Goal: Task Accomplishment & Management: Manage account settings

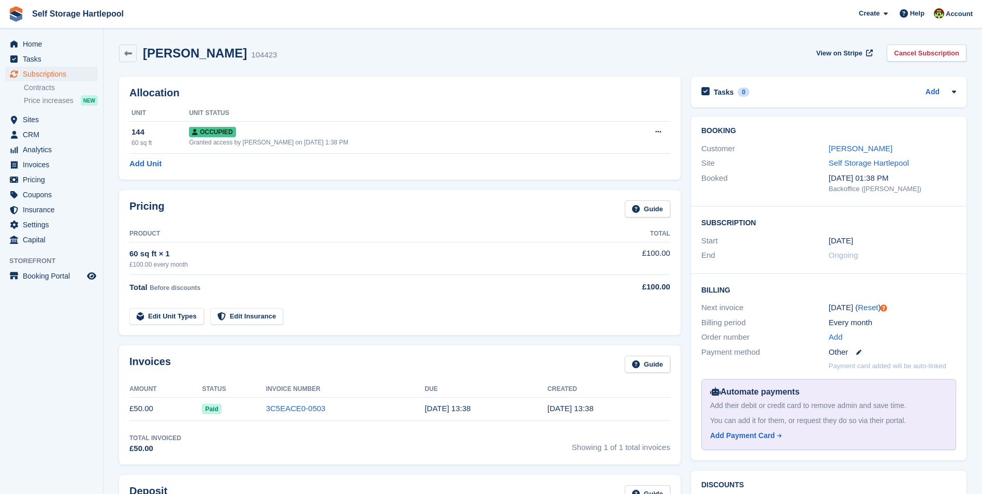
drag, startPoint x: 360, startPoint y: 68, endPoint x: 354, endPoint y: 66, distance: 6.5
click at [360, 68] on div "Liam Gaffney 104423 View on Stripe Cancel Subscription" at bounding box center [542, 55] width 857 height 32
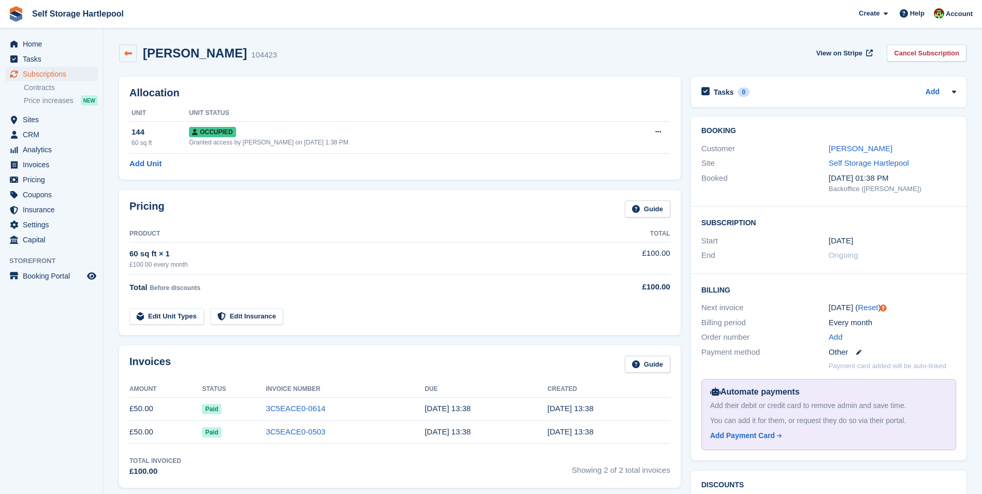
click at [129, 57] on icon at bounding box center [128, 54] width 8 height 8
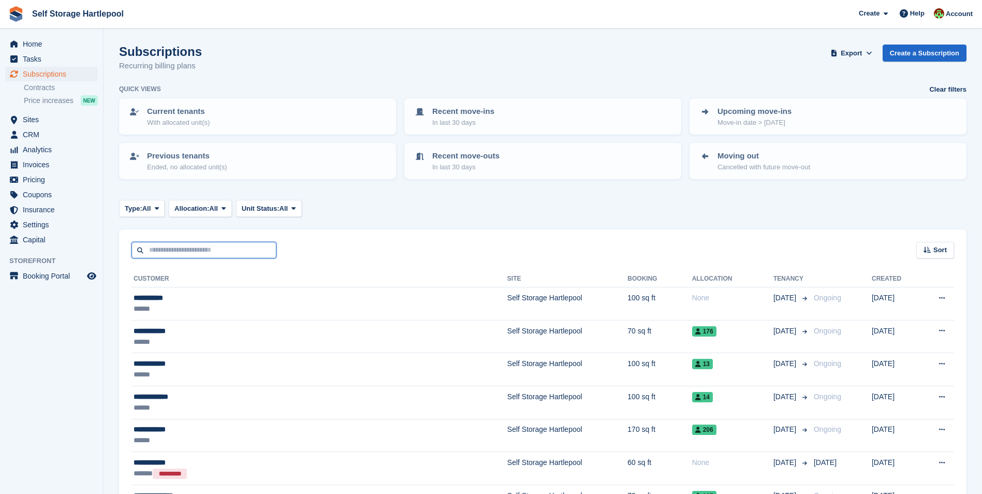
click at [172, 246] on input "text" at bounding box center [203, 250] width 145 height 17
type input "**********"
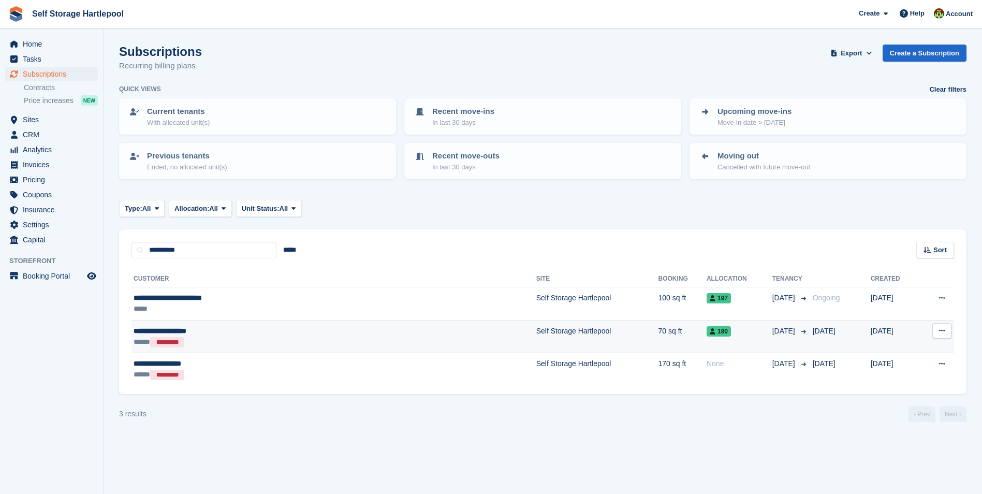
click at [216, 347] on div "***** *********" at bounding box center [257, 341] width 246 height 11
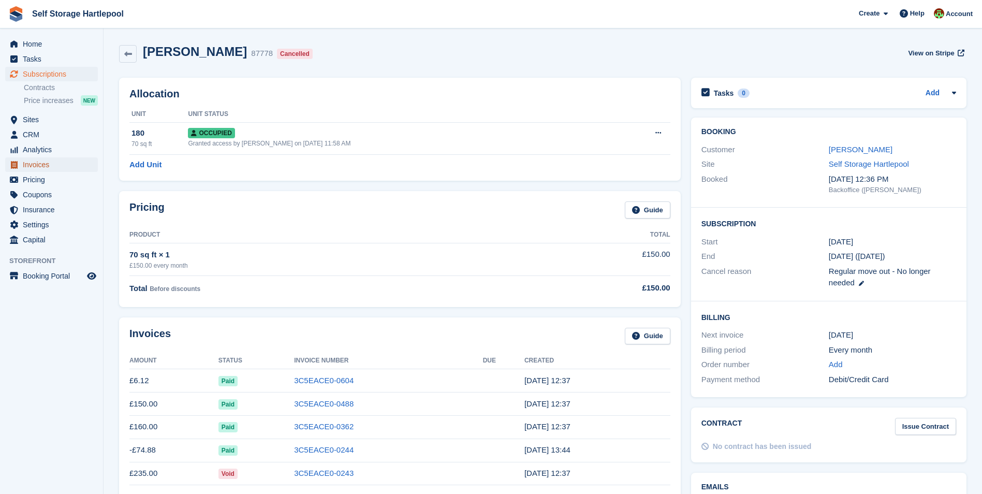
click at [44, 164] on span "Invoices" at bounding box center [54, 164] width 62 height 14
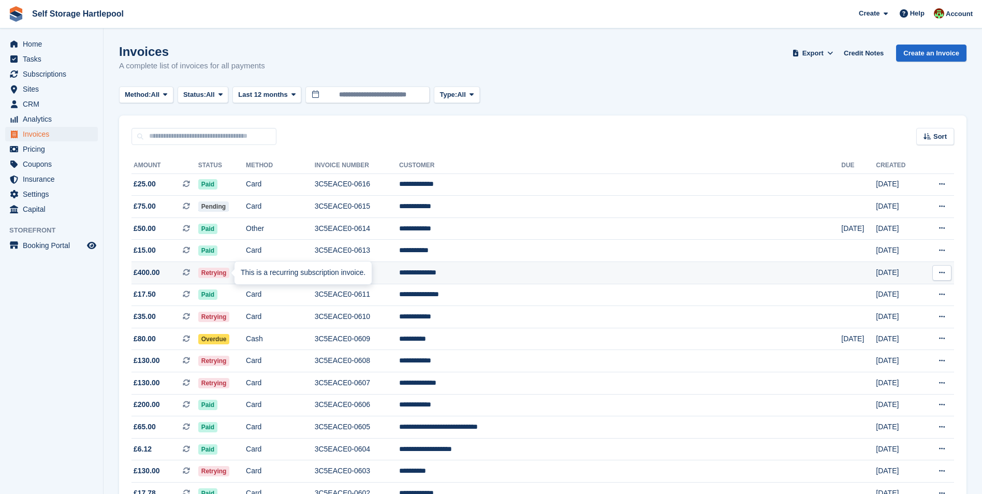
click at [190, 272] on icon at bounding box center [186, 272] width 7 height 7
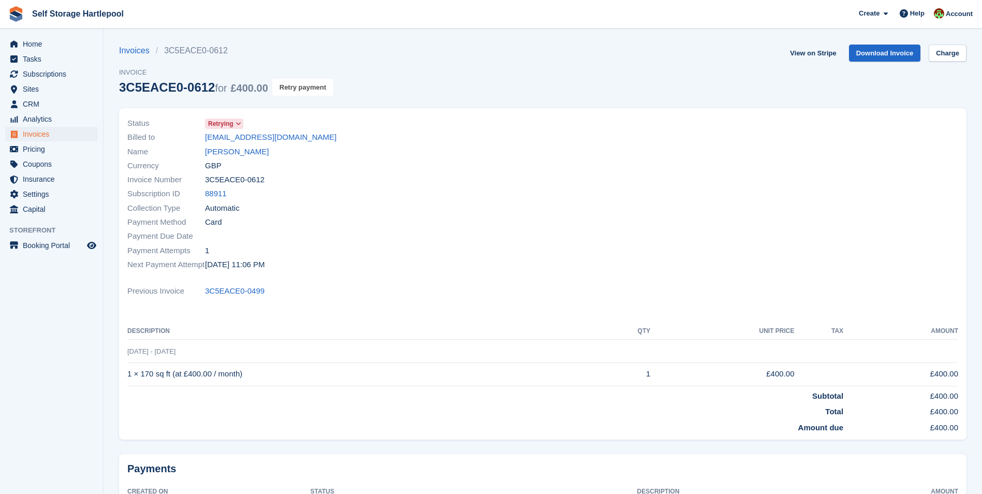
drag, startPoint x: 308, startPoint y: 91, endPoint x: 542, endPoint y: 54, distance: 236.8
click at [308, 91] on button "Retry payment" at bounding box center [302, 87] width 61 height 17
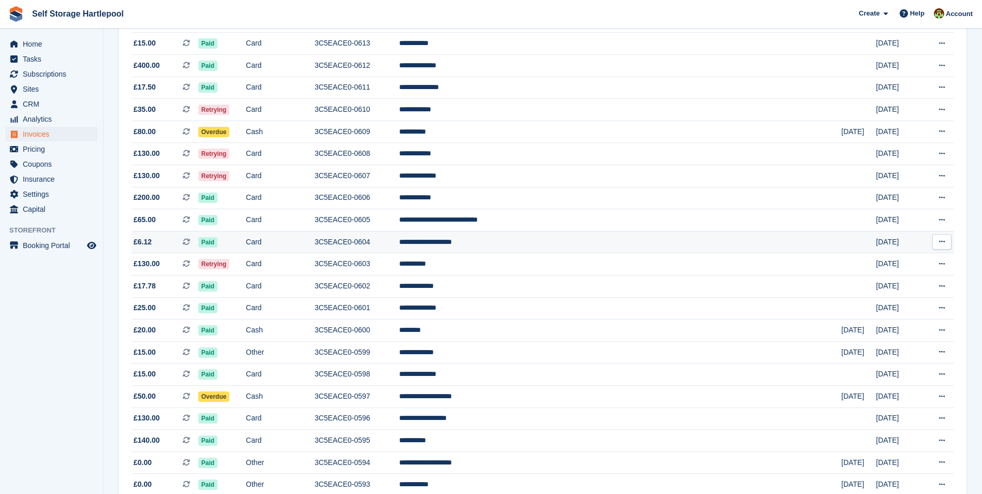
scroll to position [155, 0]
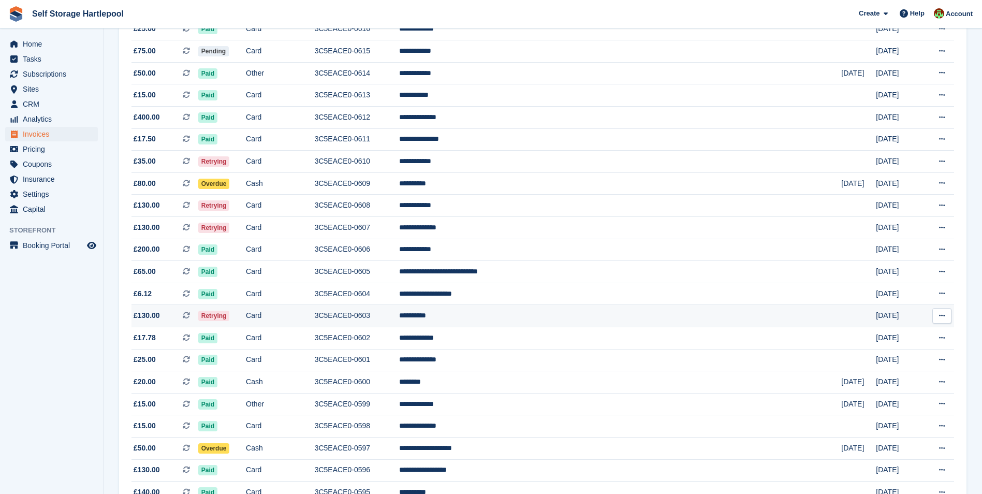
click at [305, 319] on td "Card" at bounding box center [280, 316] width 69 height 22
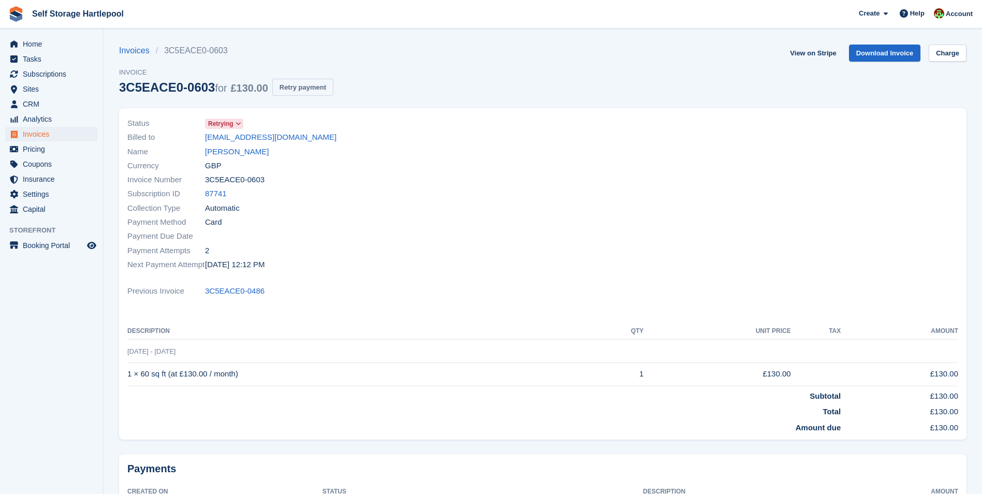
click at [280, 87] on button "Retry payment" at bounding box center [302, 87] width 61 height 17
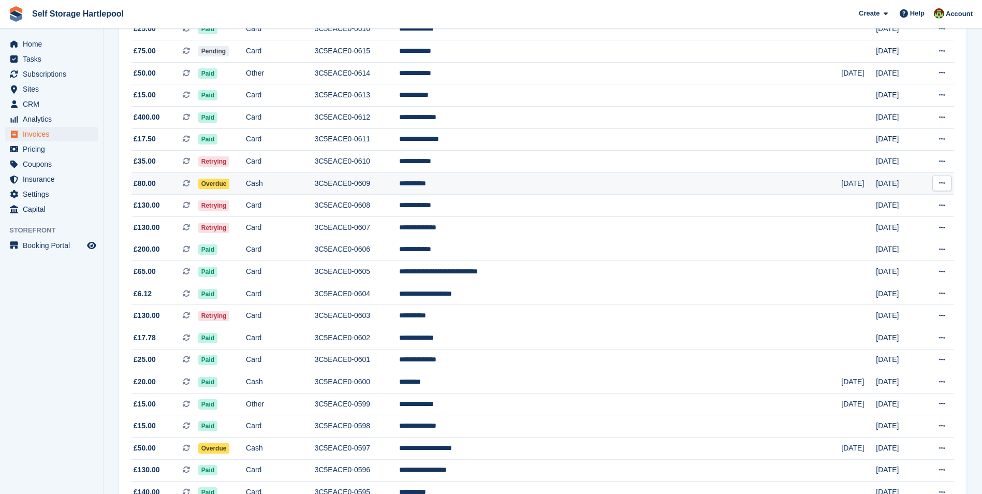
scroll to position [103, 0]
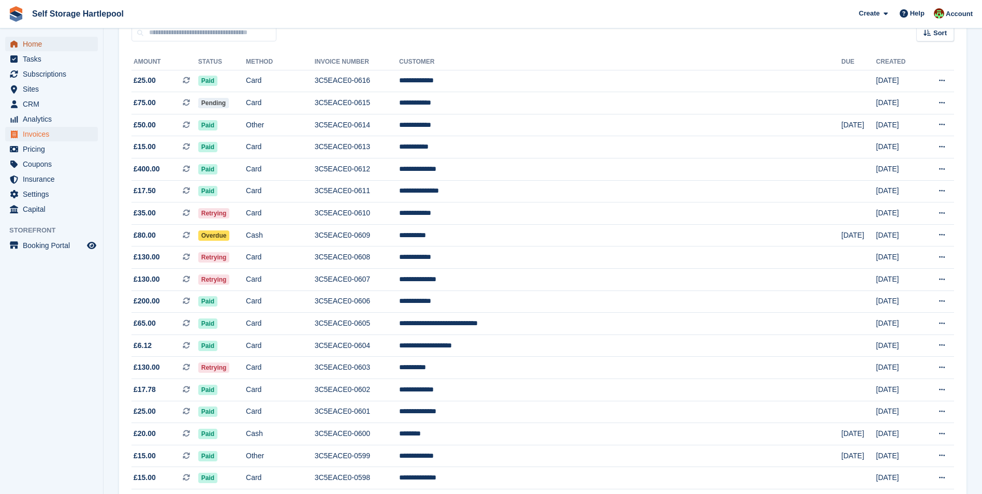
click at [29, 40] on span "Home" at bounding box center [54, 44] width 62 height 14
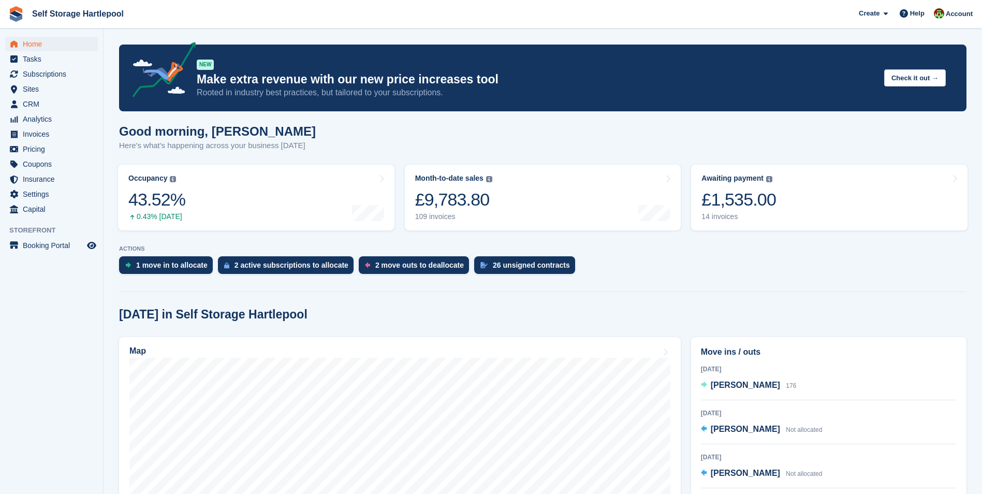
click at [667, 295] on section "NEW Make extra revenue with our new price increases tool Rooted in industry bes…" at bounding box center [542, 427] width 878 height 855
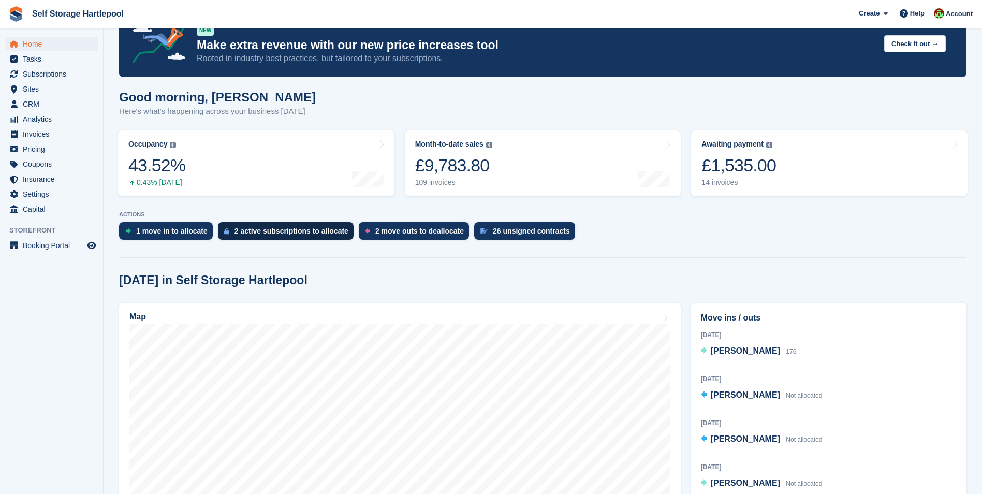
scroll to position [52, 0]
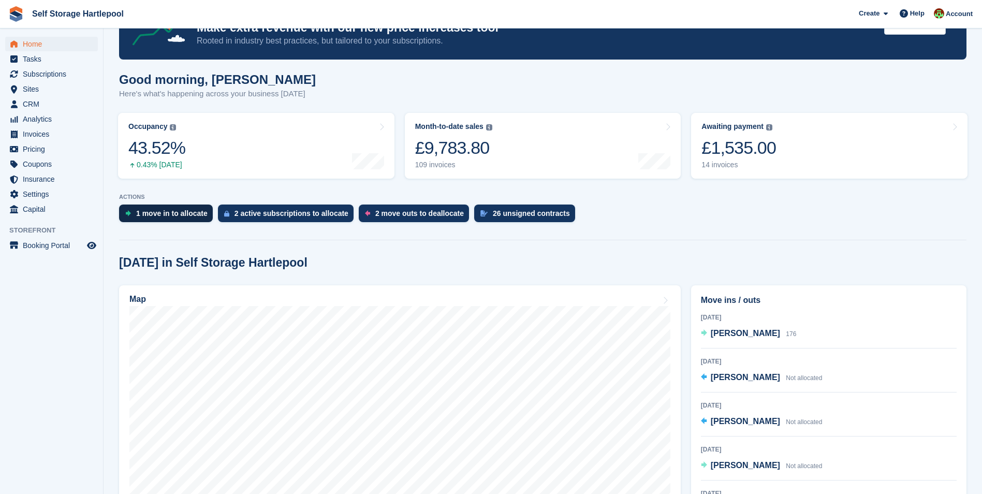
click at [151, 213] on div "1 move in to allocate" at bounding box center [171, 213] width 71 height 8
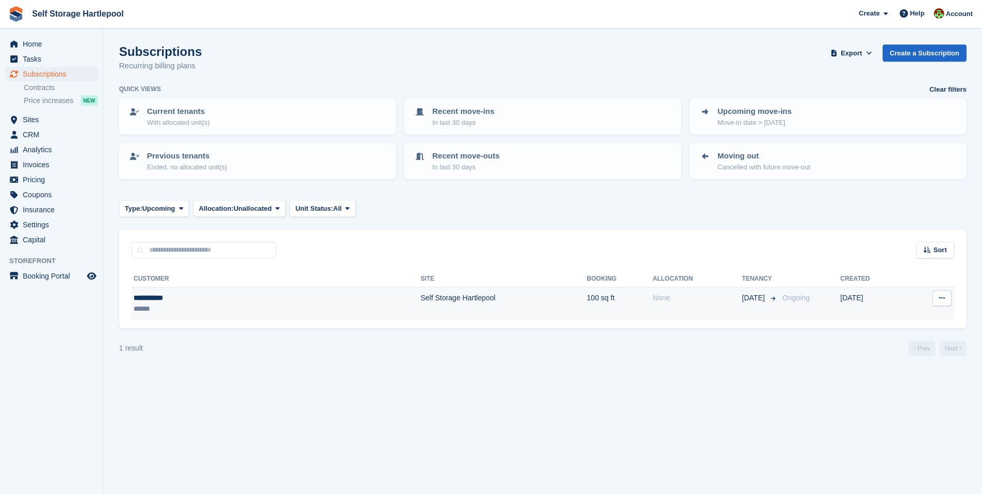
click at [420, 298] on td "Self Storage Hartlepool" at bounding box center [503, 303] width 166 height 33
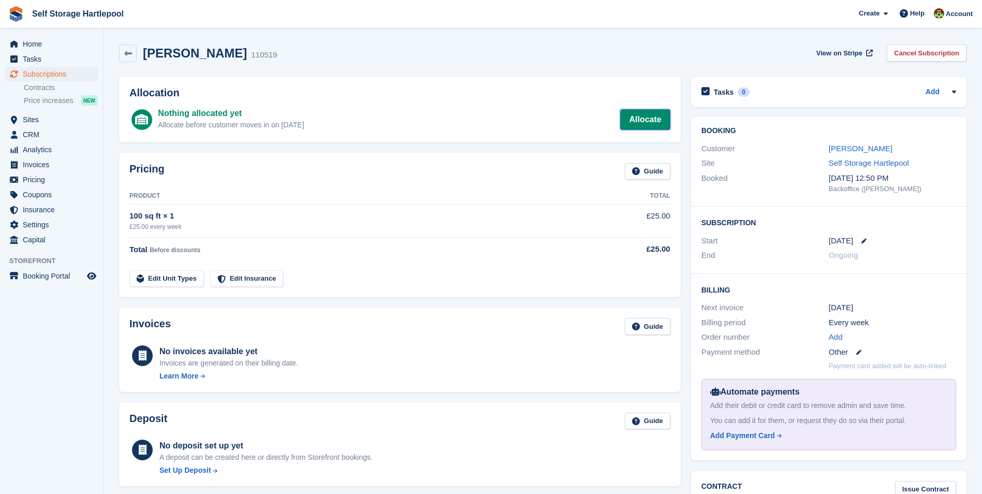
click at [628, 115] on link "Allocate" at bounding box center [645, 119] width 50 height 21
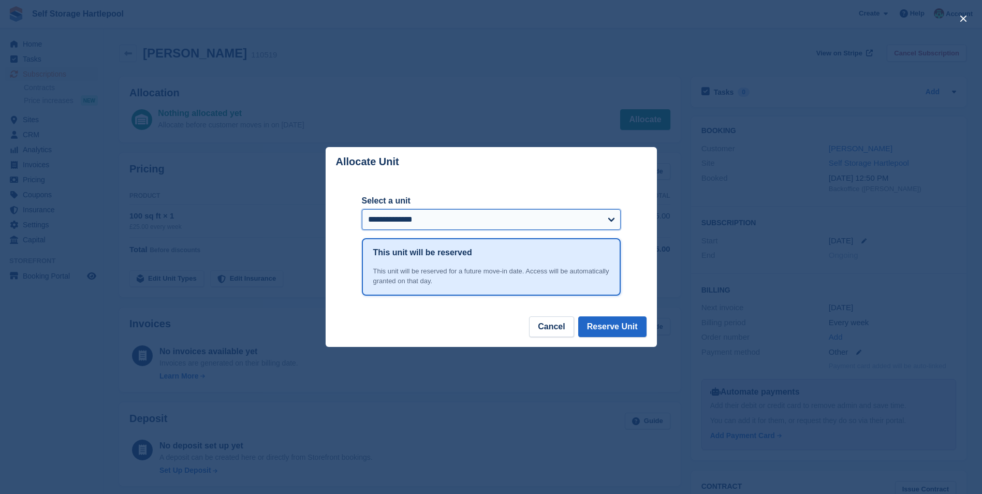
click at [431, 213] on select "**********" at bounding box center [491, 219] width 259 height 21
click at [383, 52] on div "close" at bounding box center [491, 247] width 982 height 494
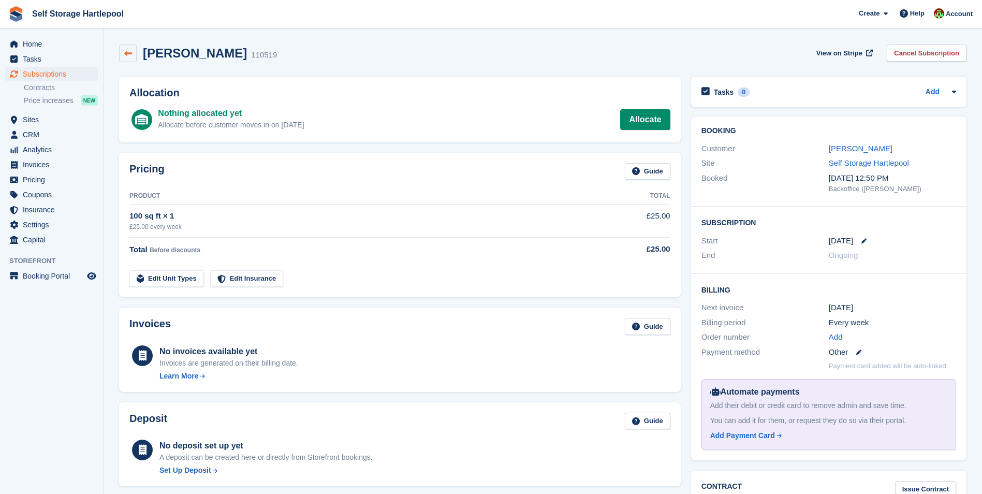
click at [125, 55] on icon at bounding box center [128, 54] width 8 height 8
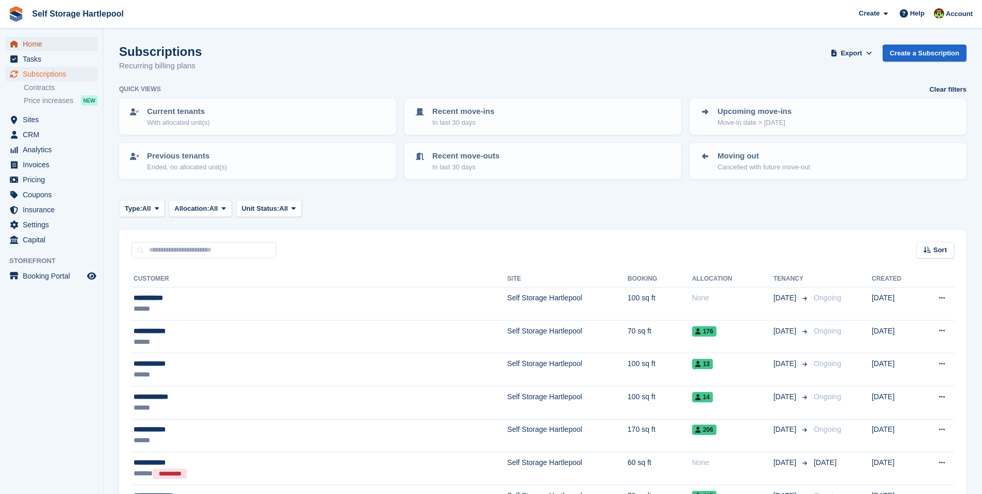
click at [33, 46] on span "Home" at bounding box center [54, 44] width 62 height 14
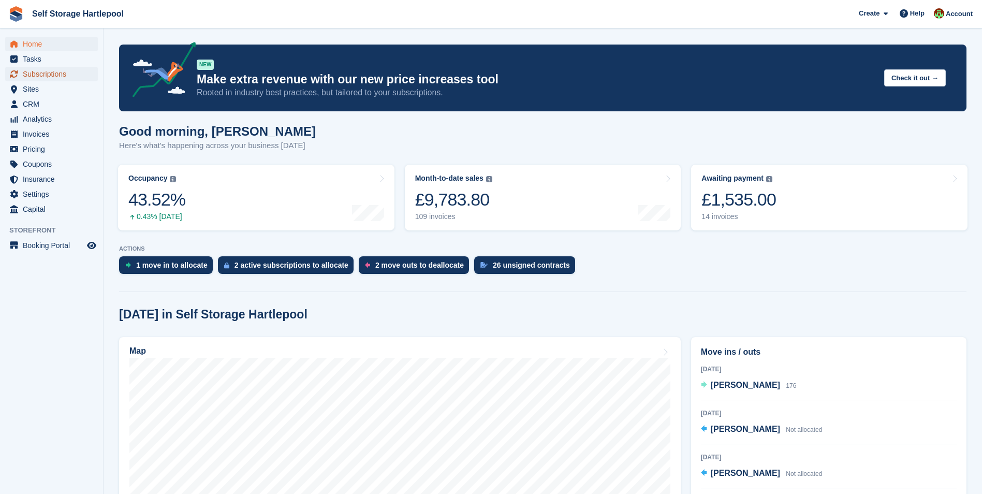
click at [29, 73] on span "Subscriptions" at bounding box center [54, 74] width 62 height 14
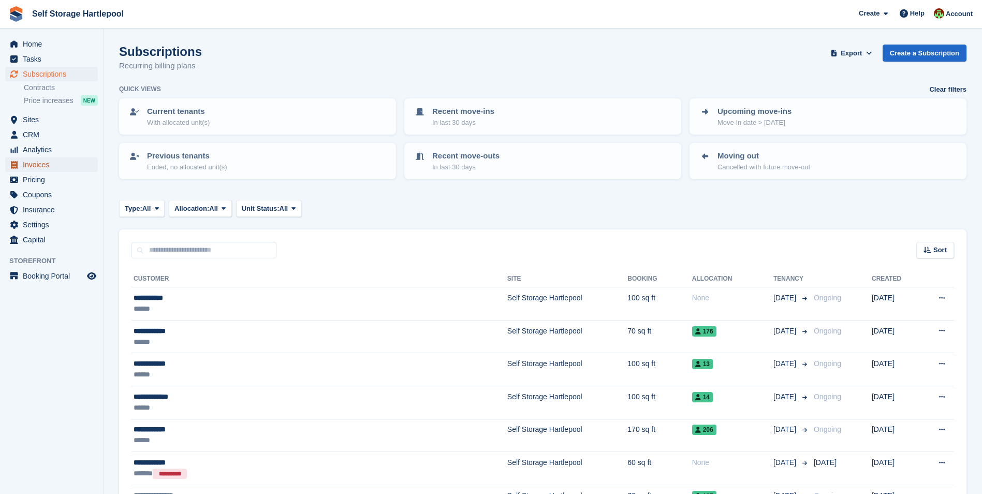
click at [29, 164] on span "Invoices" at bounding box center [54, 164] width 62 height 14
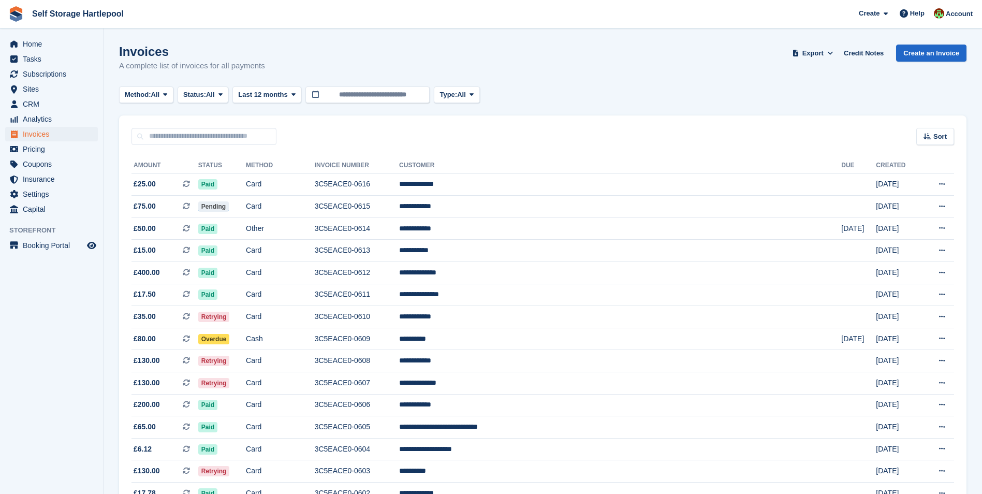
click at [926, 62] on div "Invoices A complete list of invoices for all payments Export Export Invoices Ex…" at bounding box center [542, 65] width 847 height 40
click at [927, 56] on link "Create an Invoice" at bounding box center [931, 53] width 70 height 17
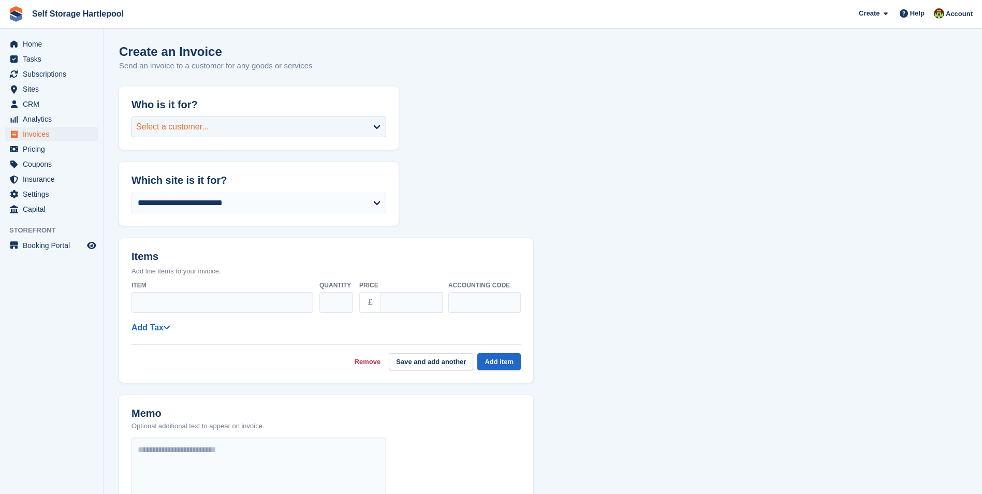
click at [188, 118] on div "Select a customer..." at bounding box center [258, 126] width 255 height 21
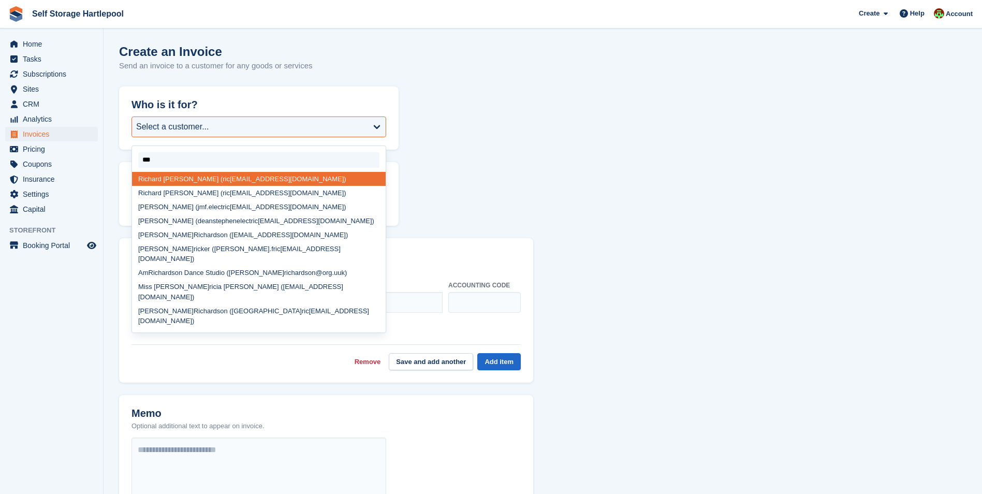
type input "****"
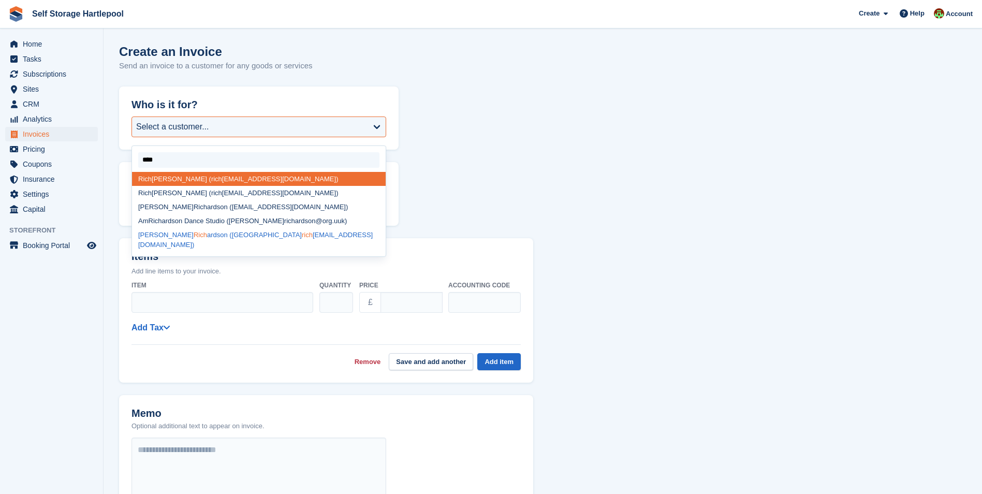
click at [186, 233] on div "Kimberley Rich ardson (kimberley rich ardson94@gmail.com)" at bounding box center [259, 240] width 254 height 24
select select "******"
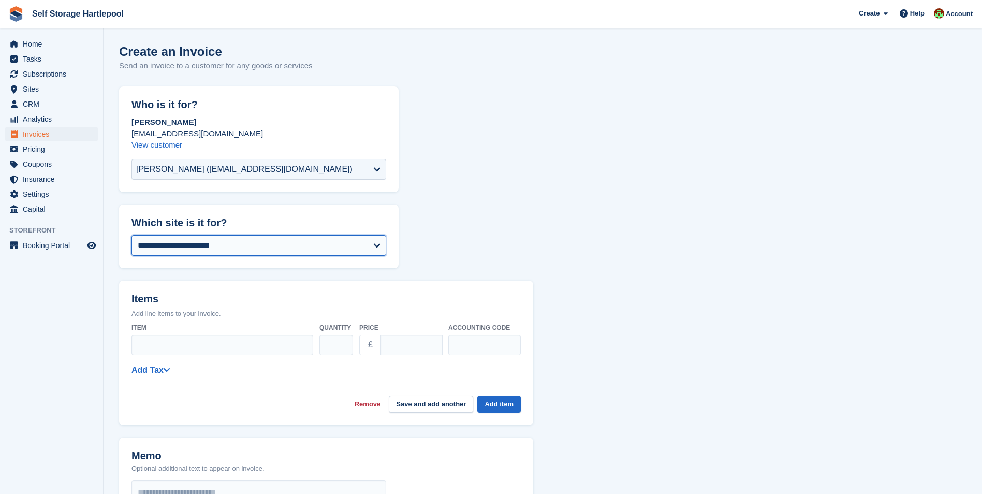
click at [220, 254] on select "**********" at bounding box center [258, 245] width 255 height 21
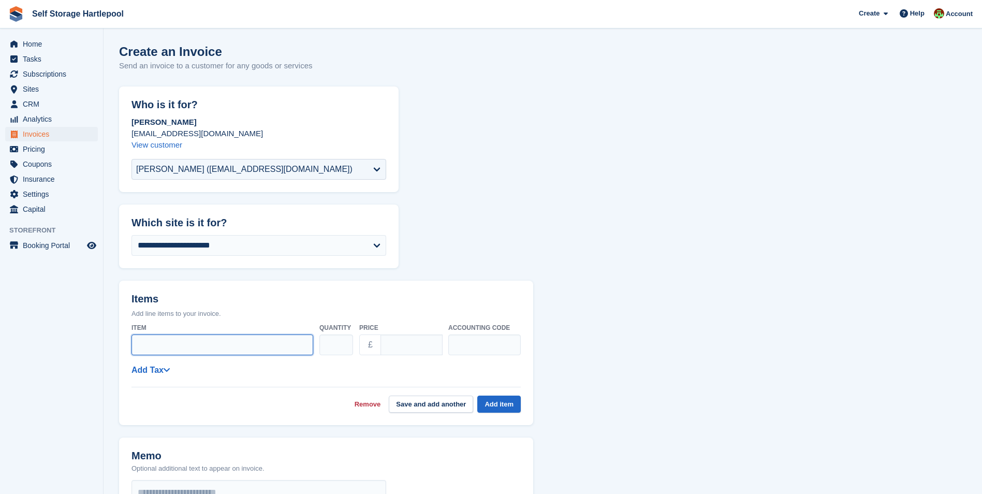
click at [193, 342] on input "Item" at bounding box center [222, 344] width 182 height 21
type input "**********"
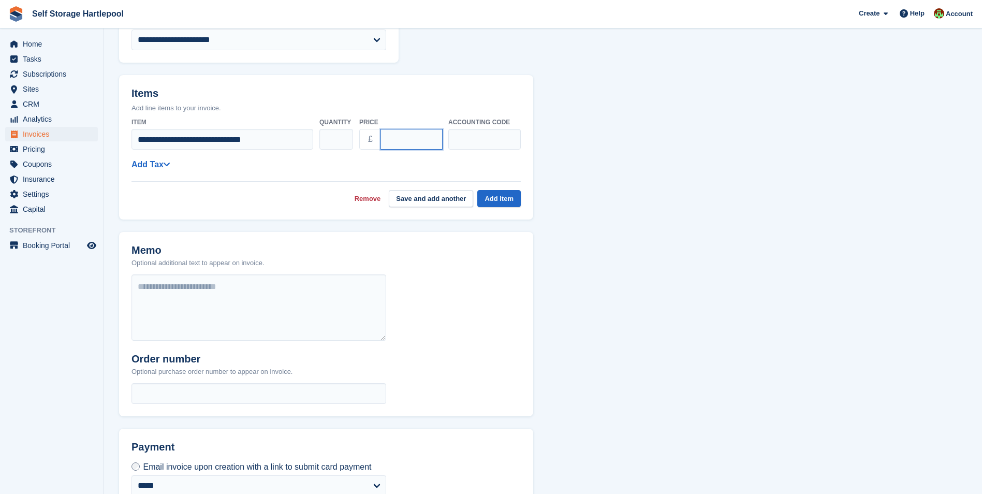
scroll to position [207, 0]
type input "***"
click at [509, 201] on button "Add item" at bounding box center [498, 196] width 43 height 17
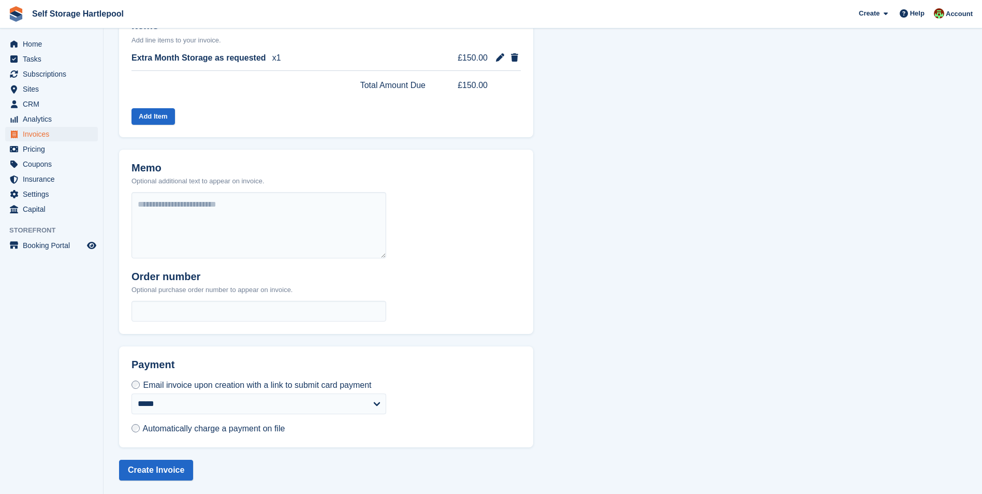
scroll to position [275, 0]
click at [155, 428] on span "Automatically charge a payment on file" at bounding box center [214, 426] width 142 height 9
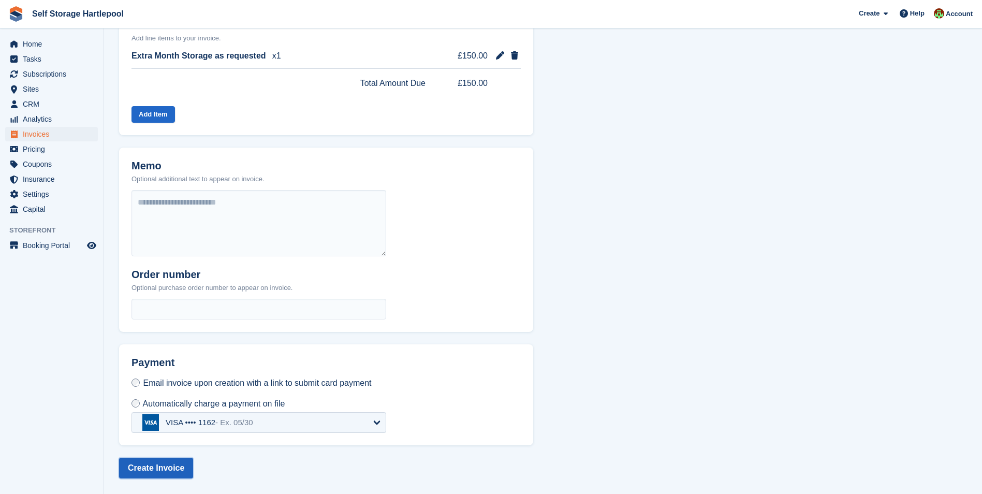
click at [164, 468] on button "Create Invoice" at bounding box center [156, 467] width 74 height 21
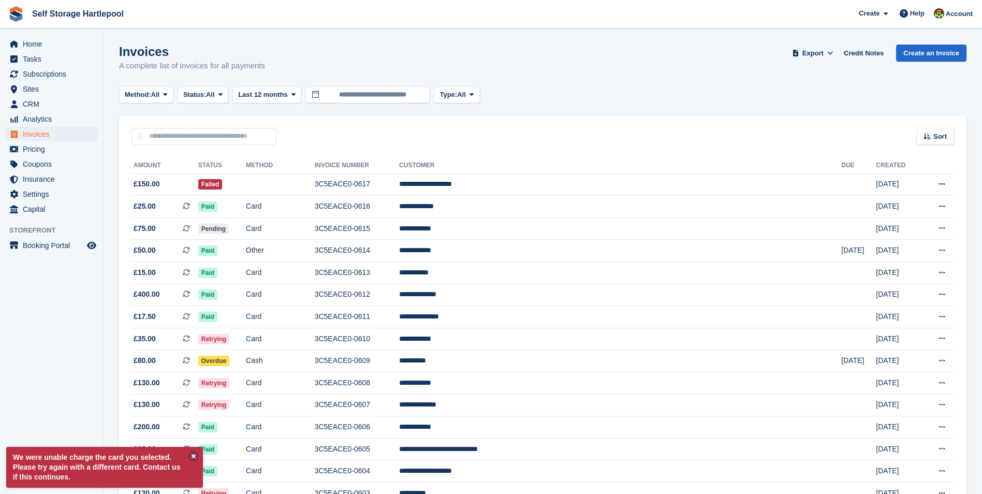
click at [195, 456] on button at bounding box center [193, 456] width 10 height 10
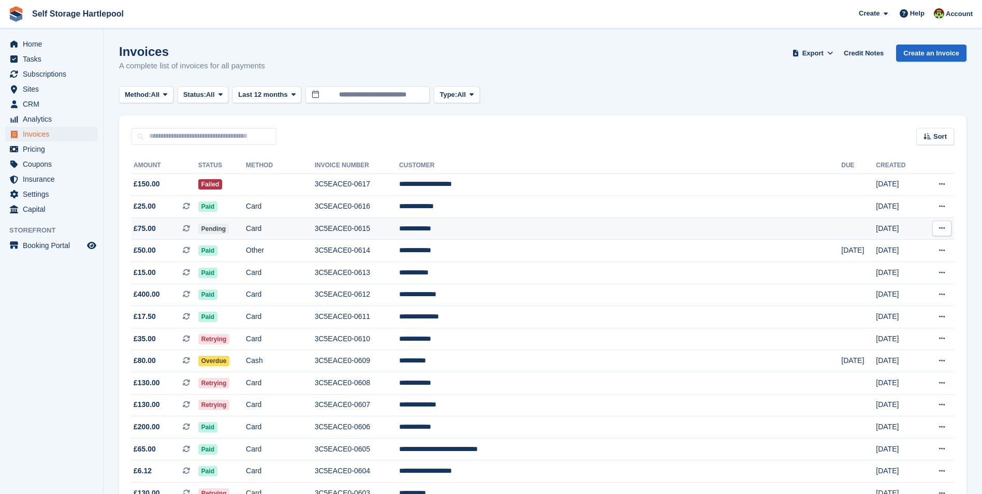
click at [315, 226] on td "Card" at bounding box center [280, 228] width 69 height 22
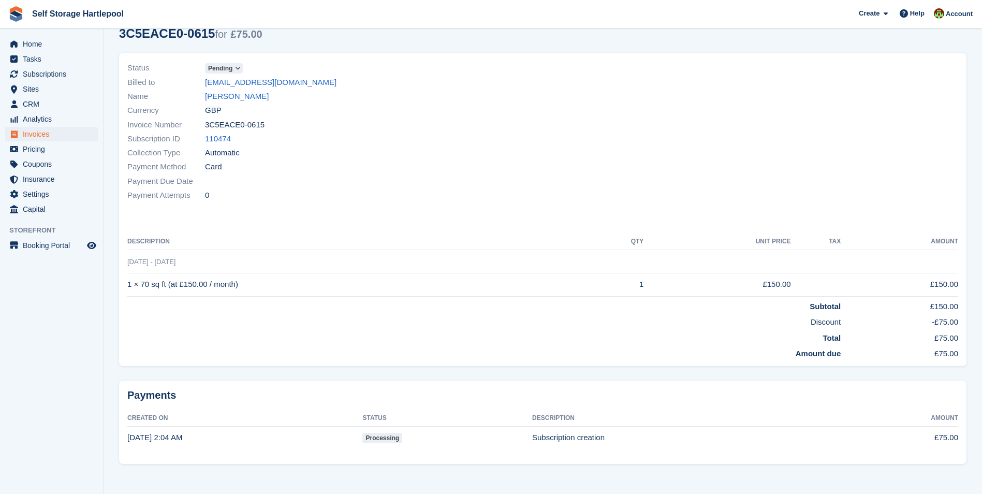
scroll to position [56, 0]
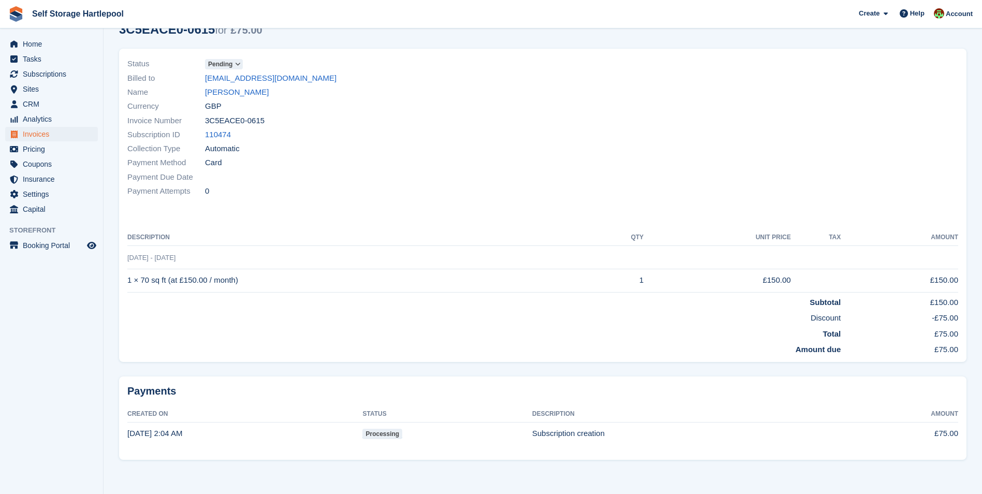
click at [238, 62] on icon at bounding box center [238, 64] width 6 height 6
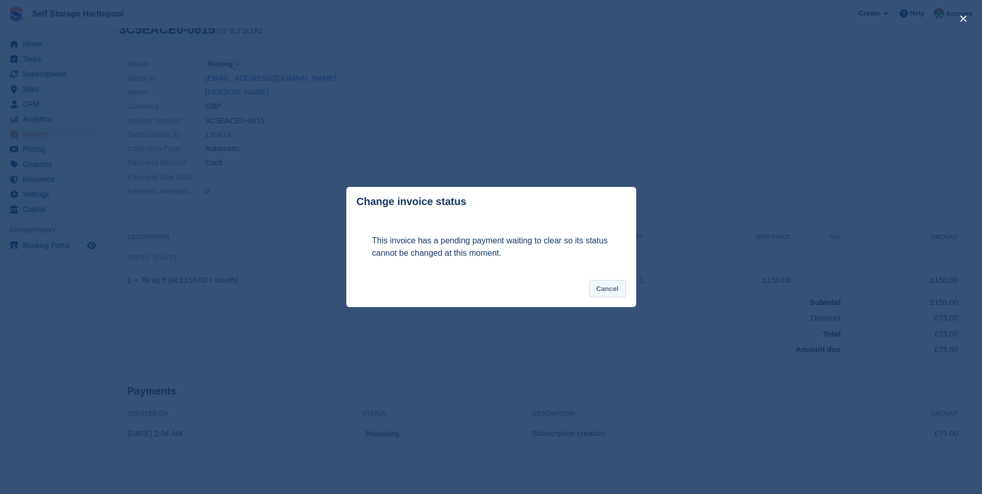
click at [616, 292] on button "Cancel" at bounding box center [607, 288] width 37 height 17
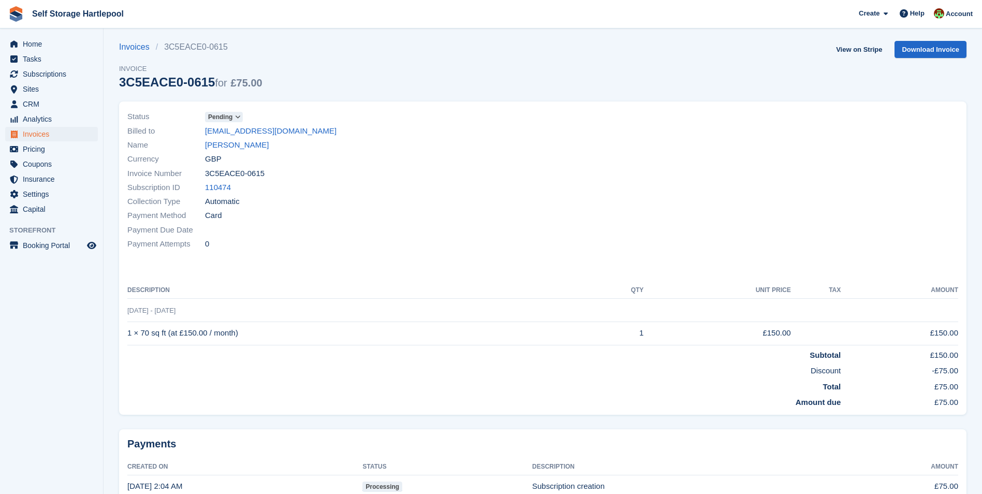
scroll to position [0, 0]
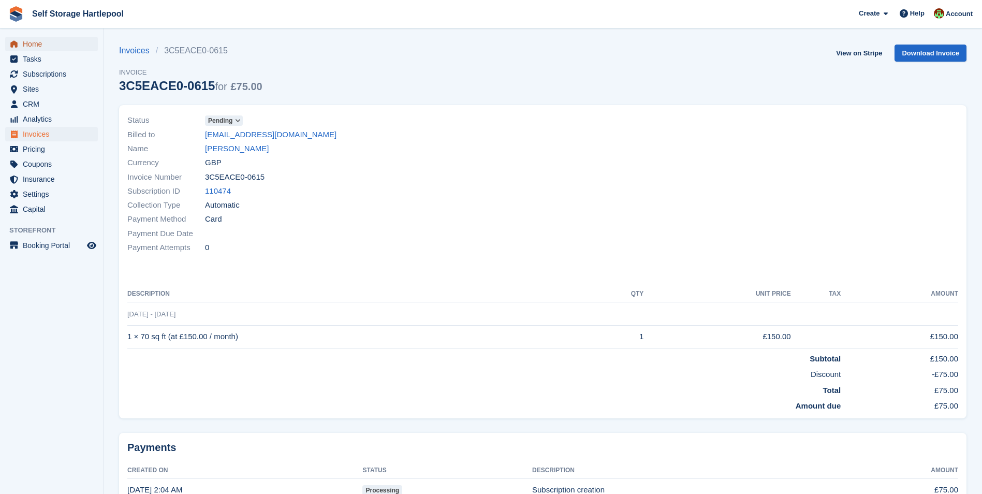
click at [31, 39] on span "Home" at bounding box center [54, 44] width 62 height 14
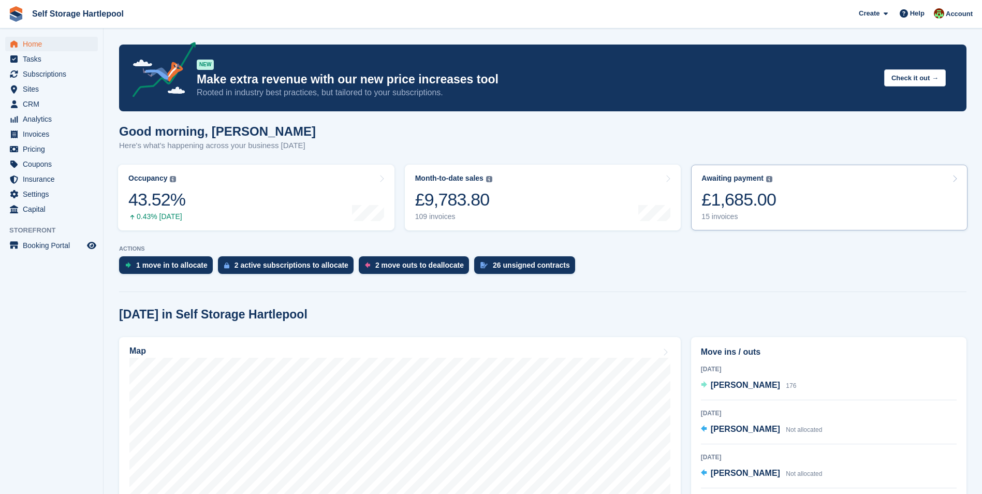
click at [748, 200] on div "£1,685.00" at bounding box center [738, 199] width 75 height 21
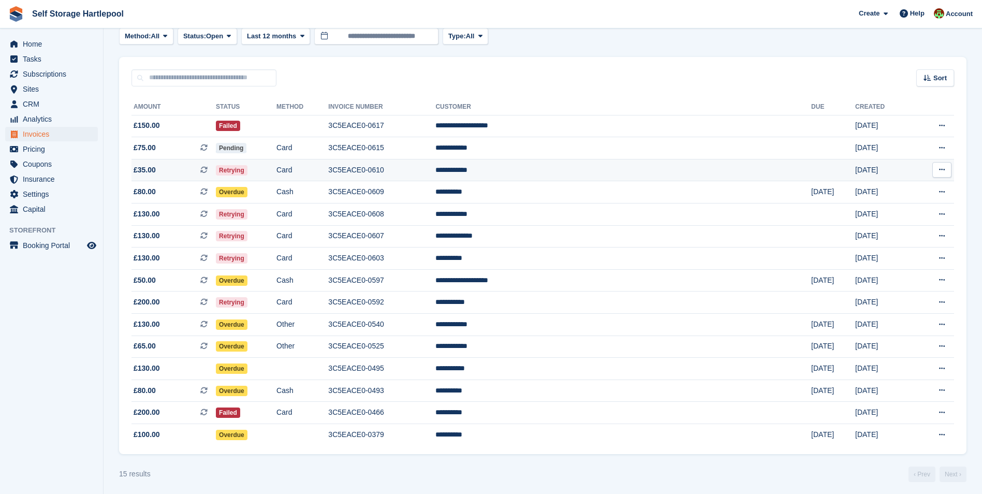
scroll to position [62, 0]
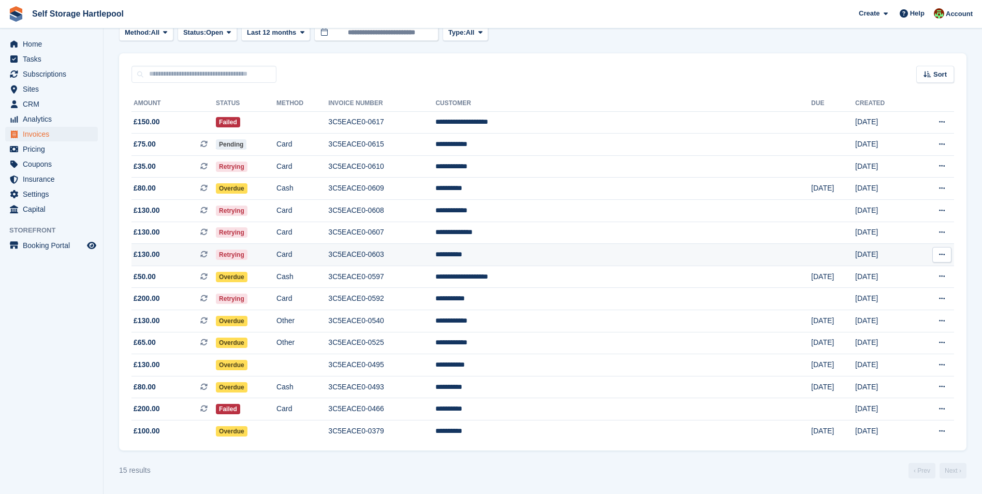
click at [276, 261] on td "Retrying" at bounding box center [246, 255] width 61 height 22
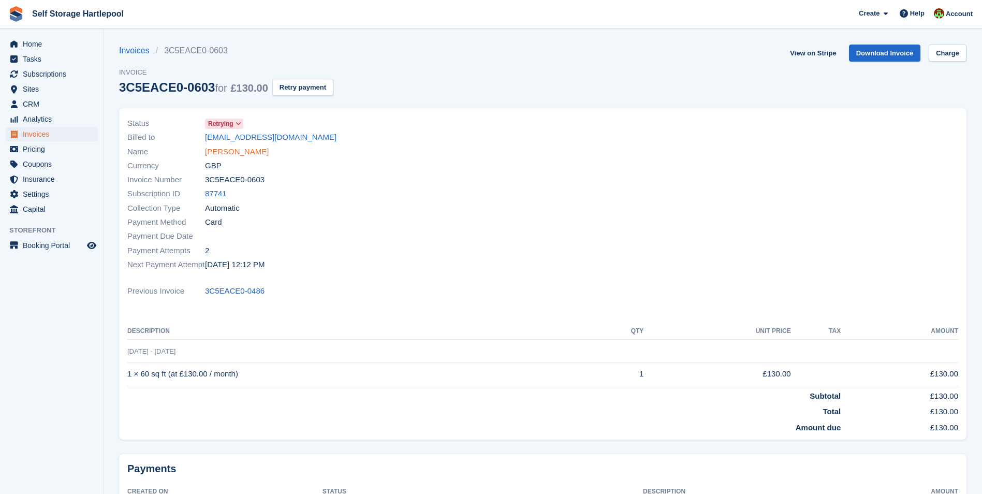
click at [216, 147] on link "[PERSON_NAME]" at bounding box center [237, 152] width 64 height 12
click at [46, 48] on span "Home" at bounding box center [54, 44] width 62 height 14
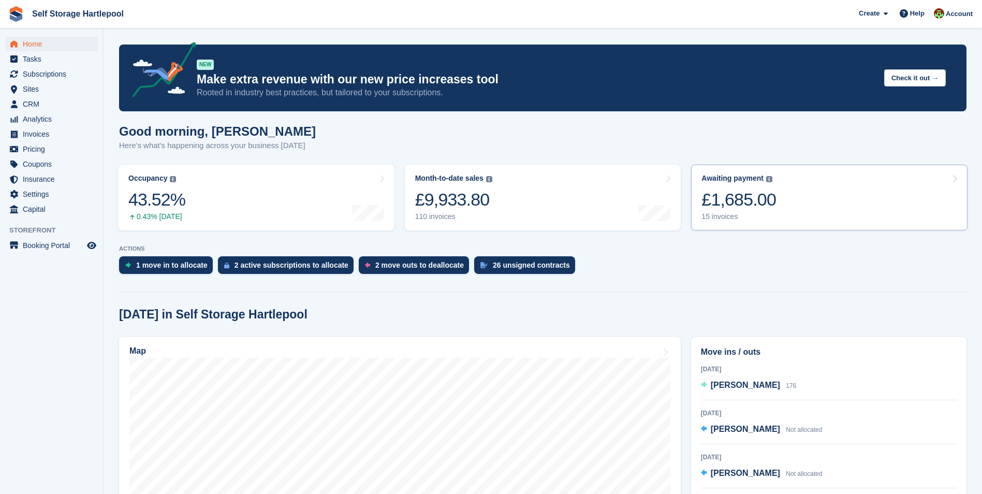
click at [731, 189] on div "£1,685.00" at bounding box center [738, 199] width 75 height 21
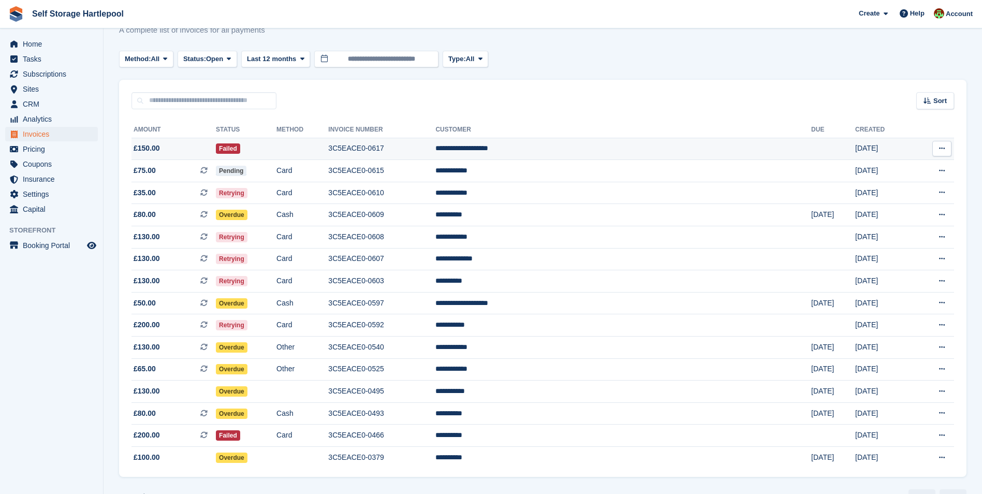
scroll to position [62, 0]
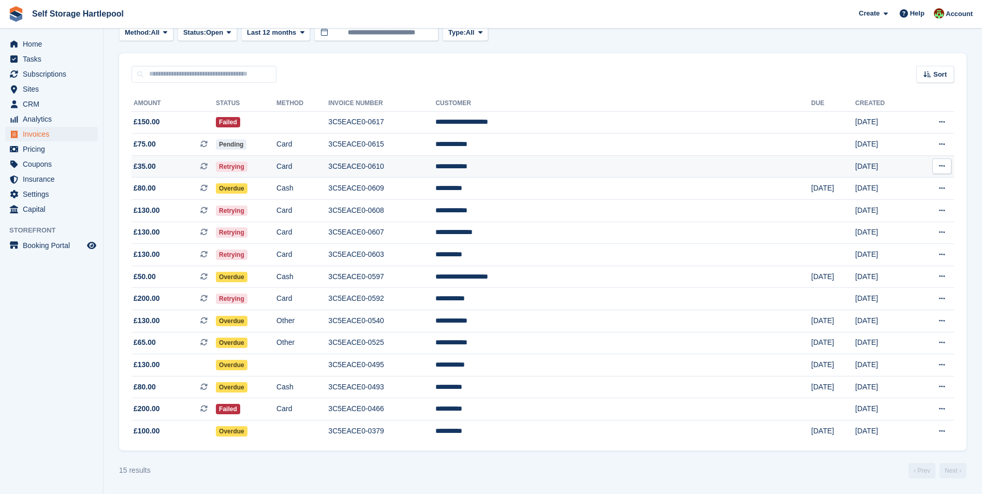
click at [328, 167] on td "Card" at bounding box center [302, 166] width 52 height 22
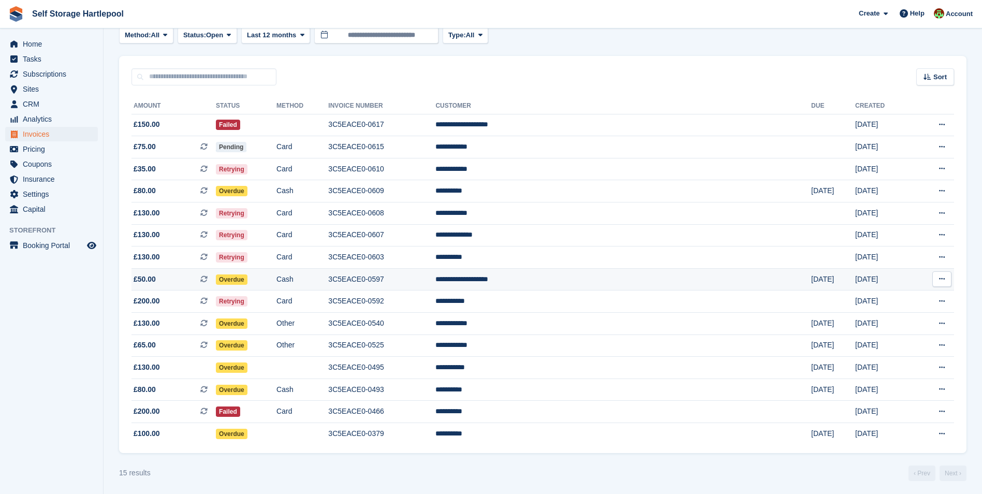
scroll to position [62, 0]
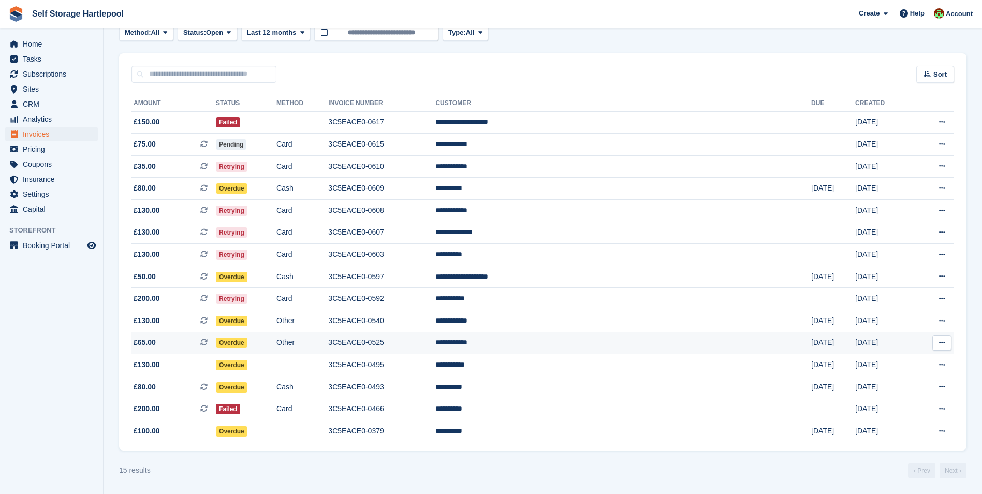
click at [328, 339] on td "Other" at bounding box center [302, 343] width 52 height 22
click at [435, 345] on td "3C5EACE0-0525" at bounding box center [381, 343] width 107 height 22
click at [328, 344] on td "Other" at bounding box center [302, 343] width 52 height 22
click at [207, 342] on icon at bounding box center [203, 341] width 7 height 7
click at [435, 345] on td "3C5EACE0-0525" at bounding box center [381, 343] width 107 height 22
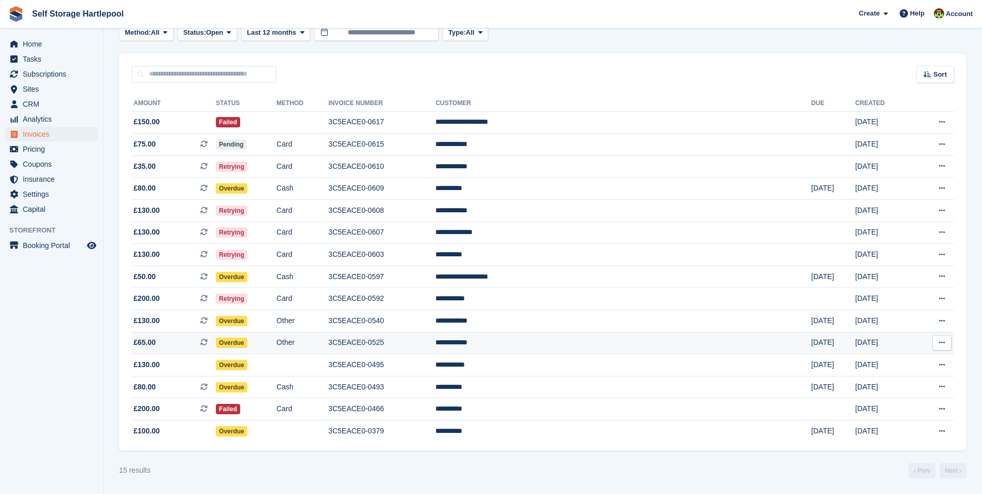
click at [435, 345] on td "3C5EACE0-0525" at bounding box center [381, 343] width 107 height 22
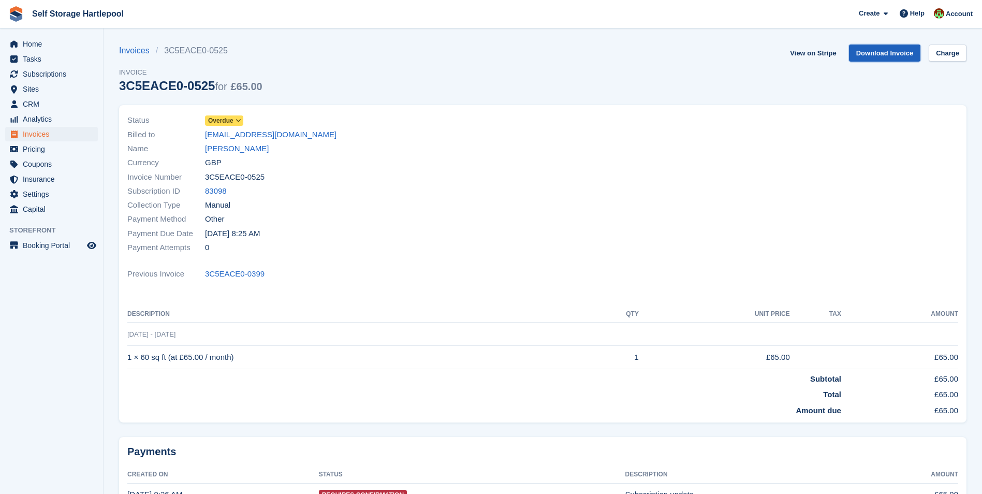
click at [895, 54] on link "Download Invoice" at bounding box center [885, 53] width 72 height 17
click at [345, 72] on div "Invoices 3C5EACE0-0525 Invoice 3C5EACE0-0525 for £65.00 View on Stripe Download…" at bounding box center [542, 75] width 847 height 61
drag, startPoint x: 420, startPoint y: 238, endPoint x: 423, endPoint y: 216, distance: 22.0
click at [420, 231] on div "Payment Due Date [DATE] 8:25 AM" at bounding box center [331, 233] width 409 height 14
